Goal: Transaction & Acquisition: Purchase product/service

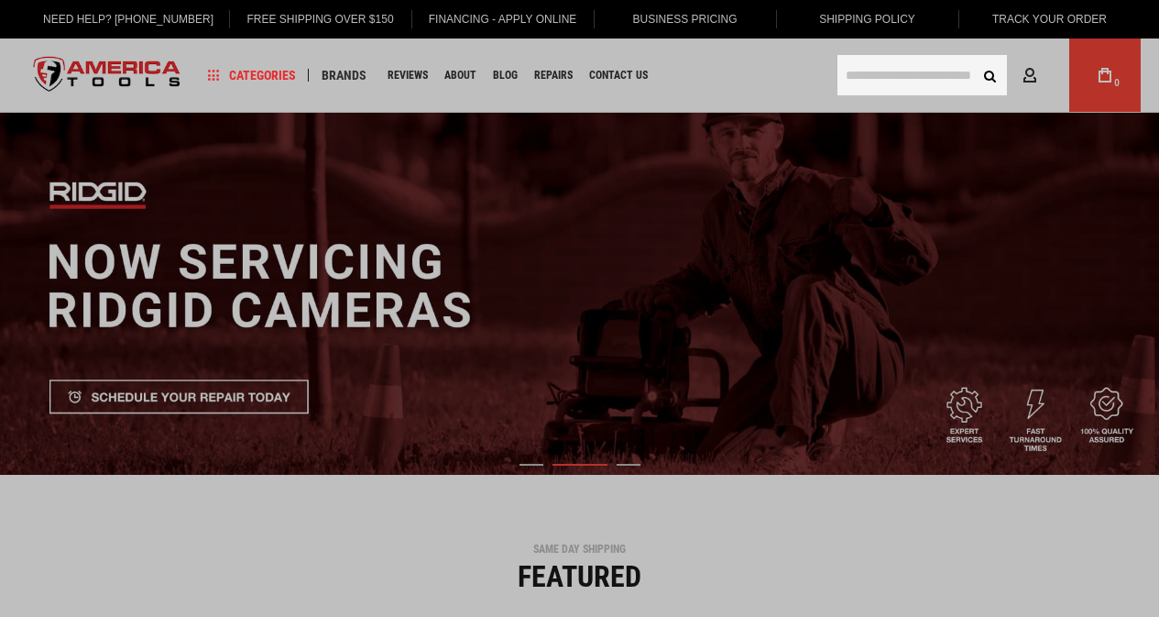
click at [875, 82] on input "text" at bounding box center [923, 75] width 170 height 40
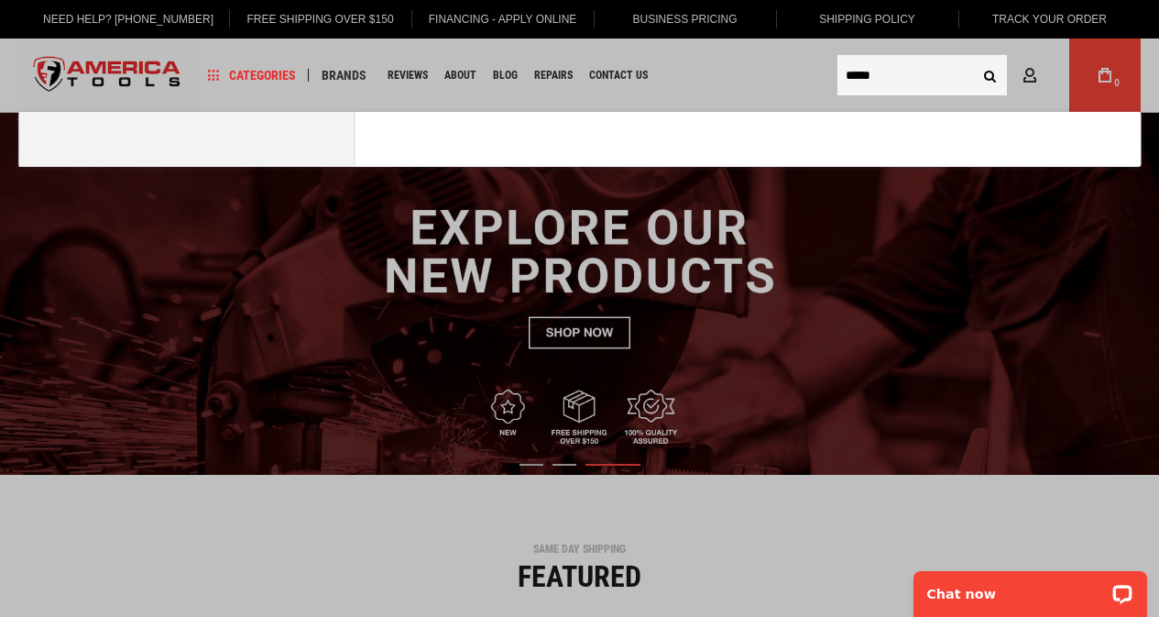
type input "*****"
click at [972, 58] on button "Search" at bounding box center [989, 75] width 35 height 35
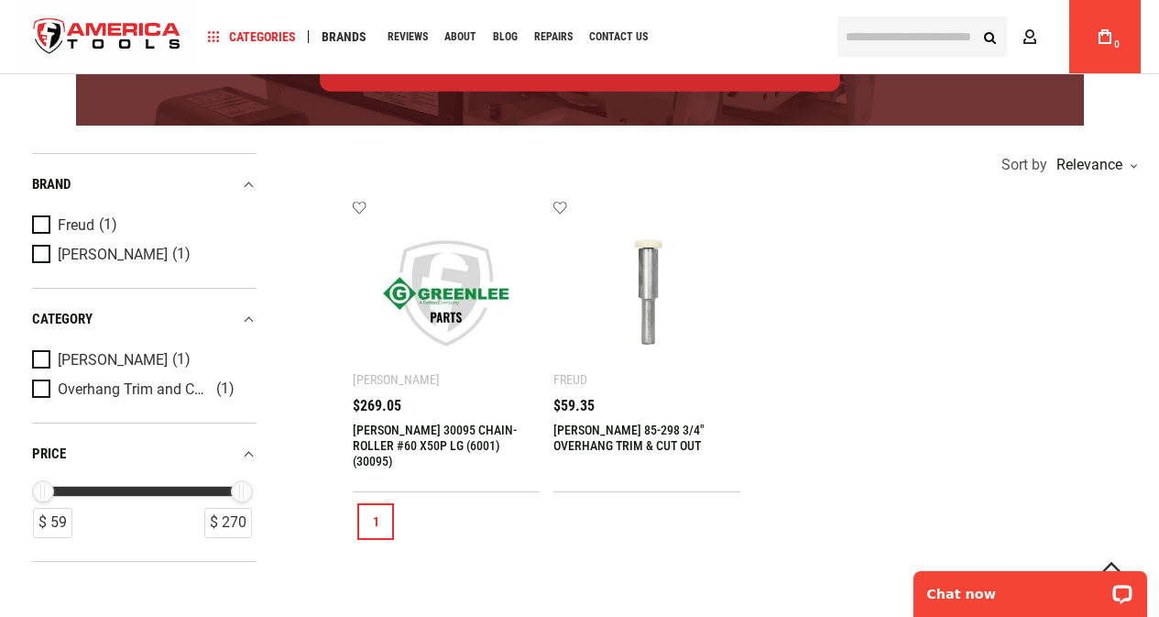
scroll to position [367, 0]
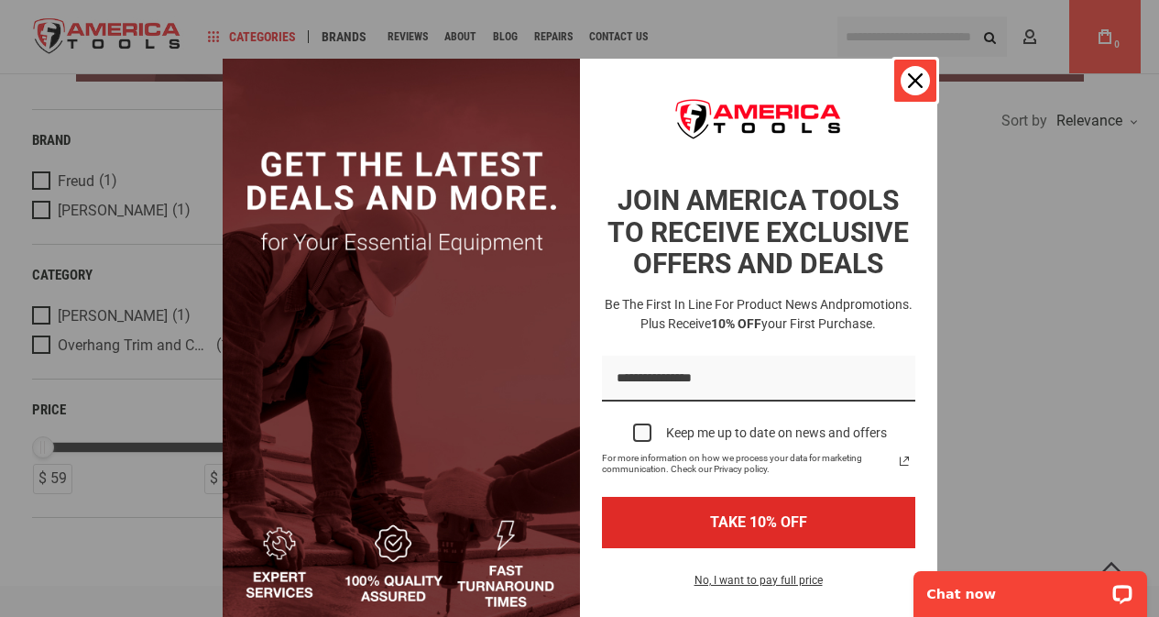
click at [908, 82] on icon "close icon" at bounding box center [915, 80] width 15 height 15
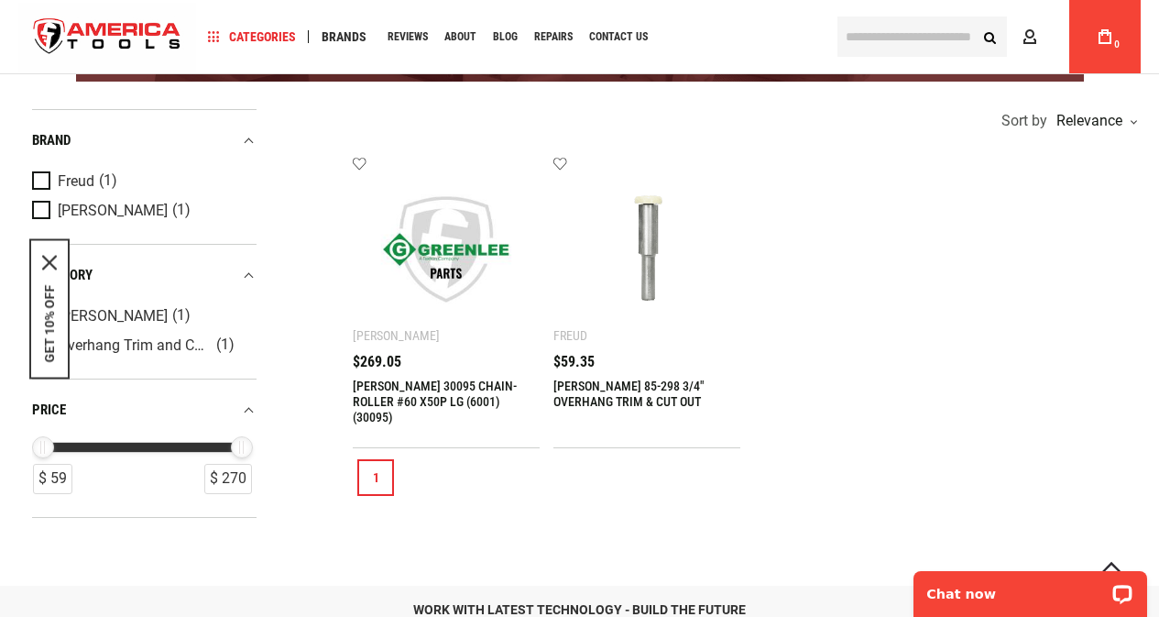
click at [421, 382] on link "[PERSON_NAME] 30095 CHAIN-ROLLER #60 X50P LG (6001) (30095)" at bounding box center [435, 401] width 164 height 46
